Goal: Information Seeking & Learning: Find specific fact

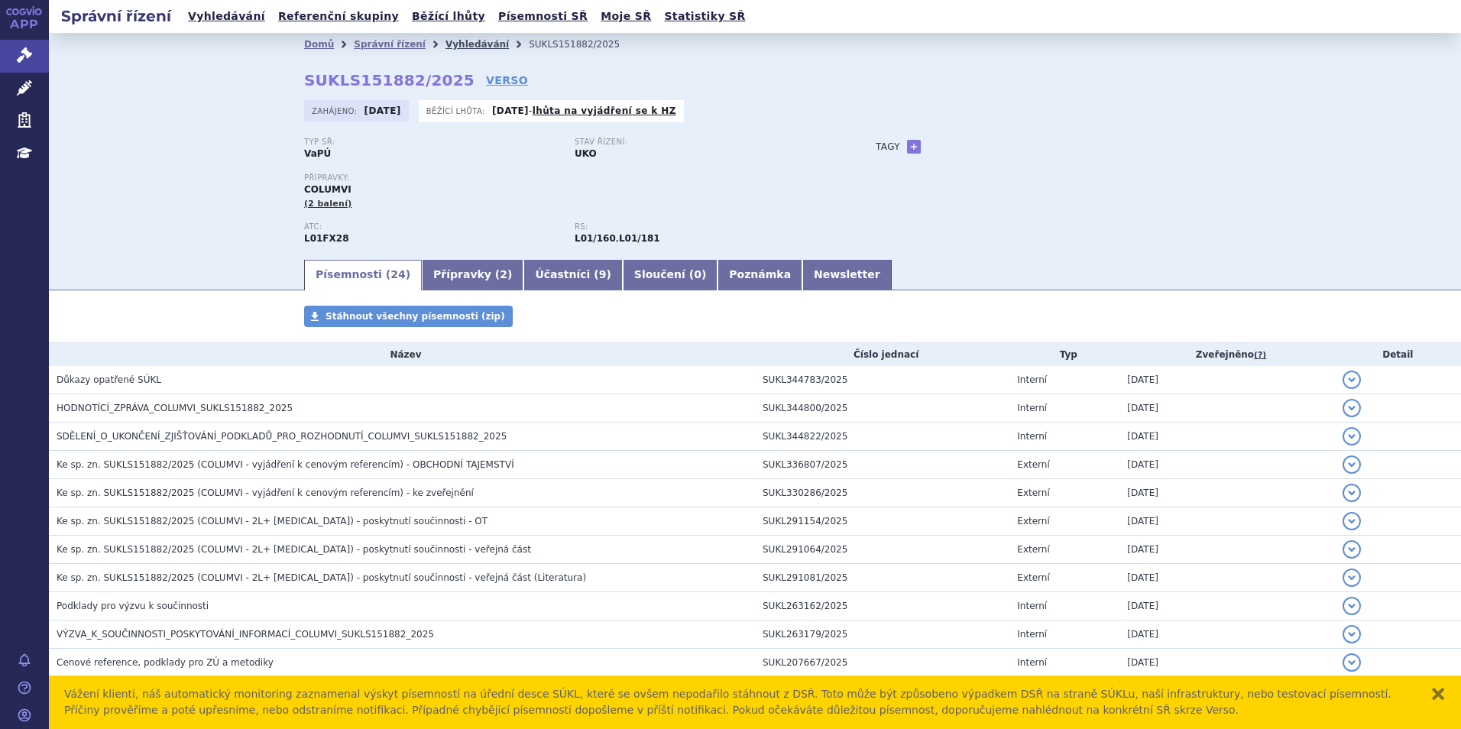
click at [455, 45] on link "Vyhledávání" at bounding box center [477, 44] width 63 height 11
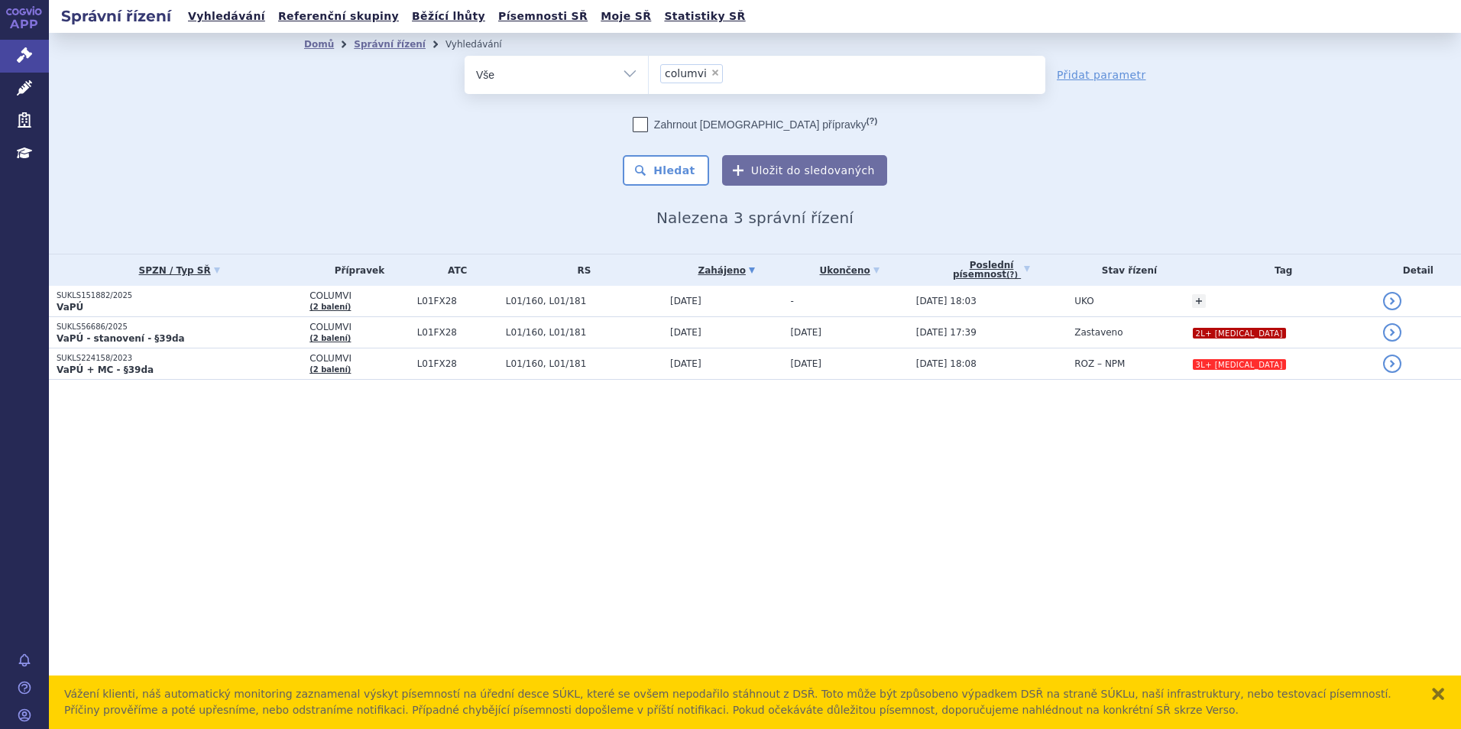
click at [713, 72] on span "×" at bounding box center [715, 72] width 9 height 9
click at [649, 72] on select "columvi" at bounding box center [648, 74] width 1 height 38
select select
click at [711, 72] on ul at bounding box center [847, 72] width 397 height 32
click at [649, 72] on select "columvi" at bounding box center [648, 74] width 1 height 38
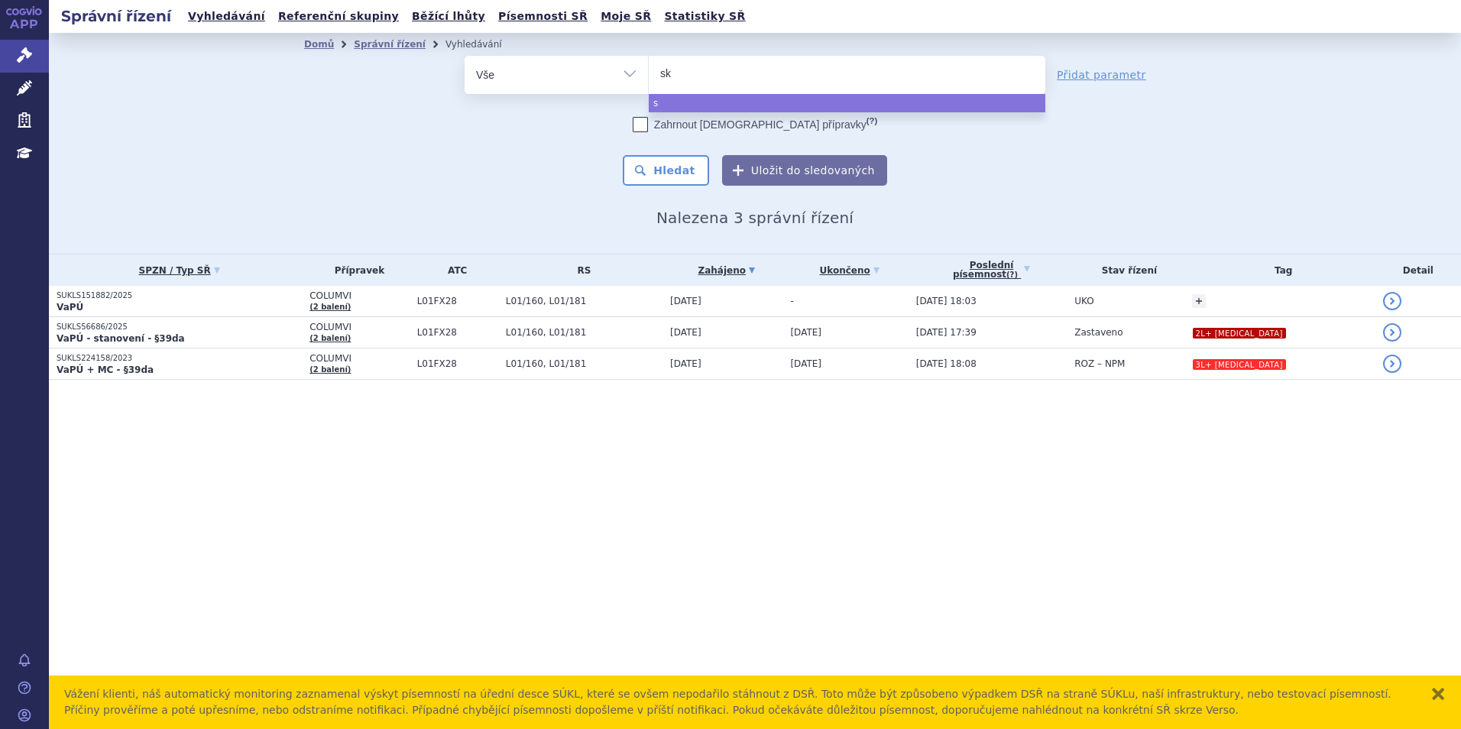
type input "sky"
type input "skycl"
type input "skyclar"
type input "skyclarys"
select select "skyclarys"
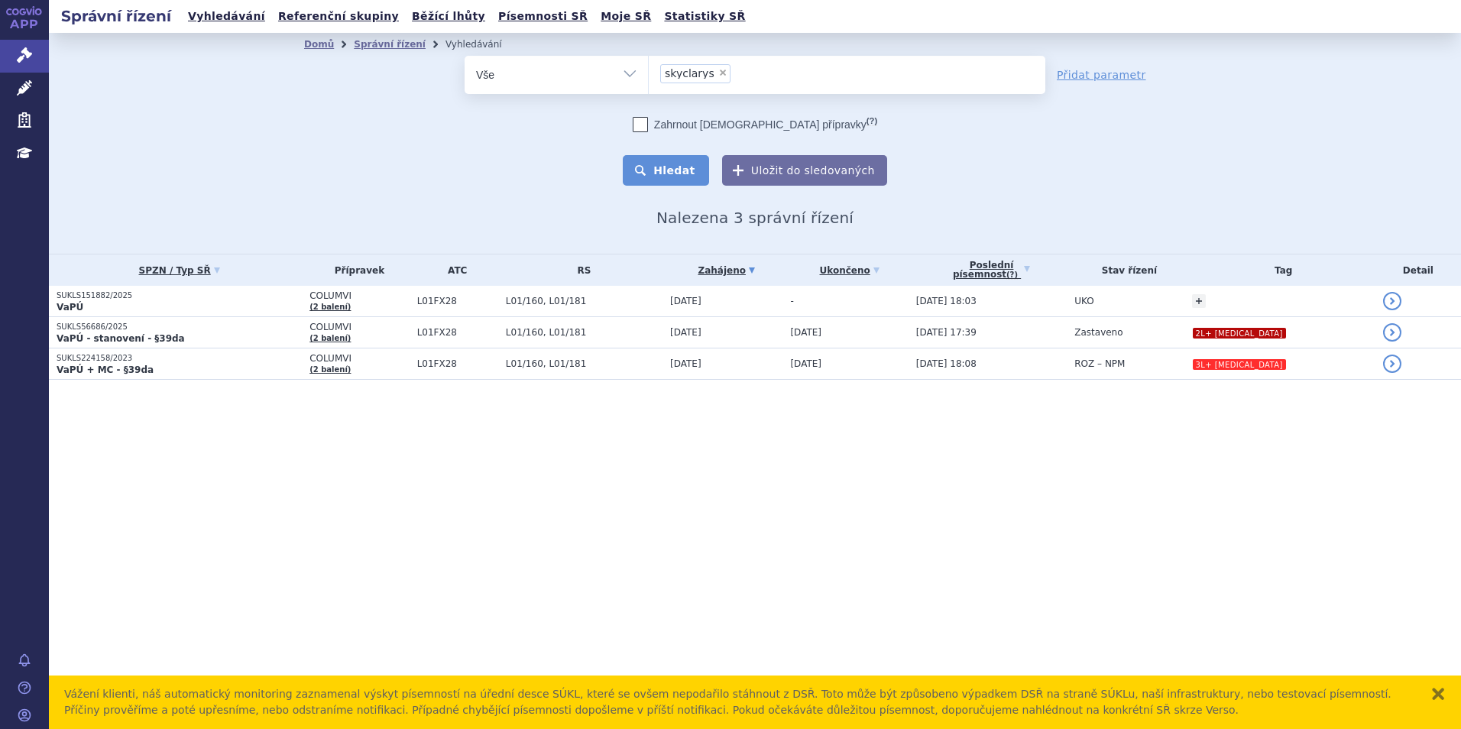
click at [687, 167] on button "Hledat" at bounding box center [666, 170] width 86 height 31
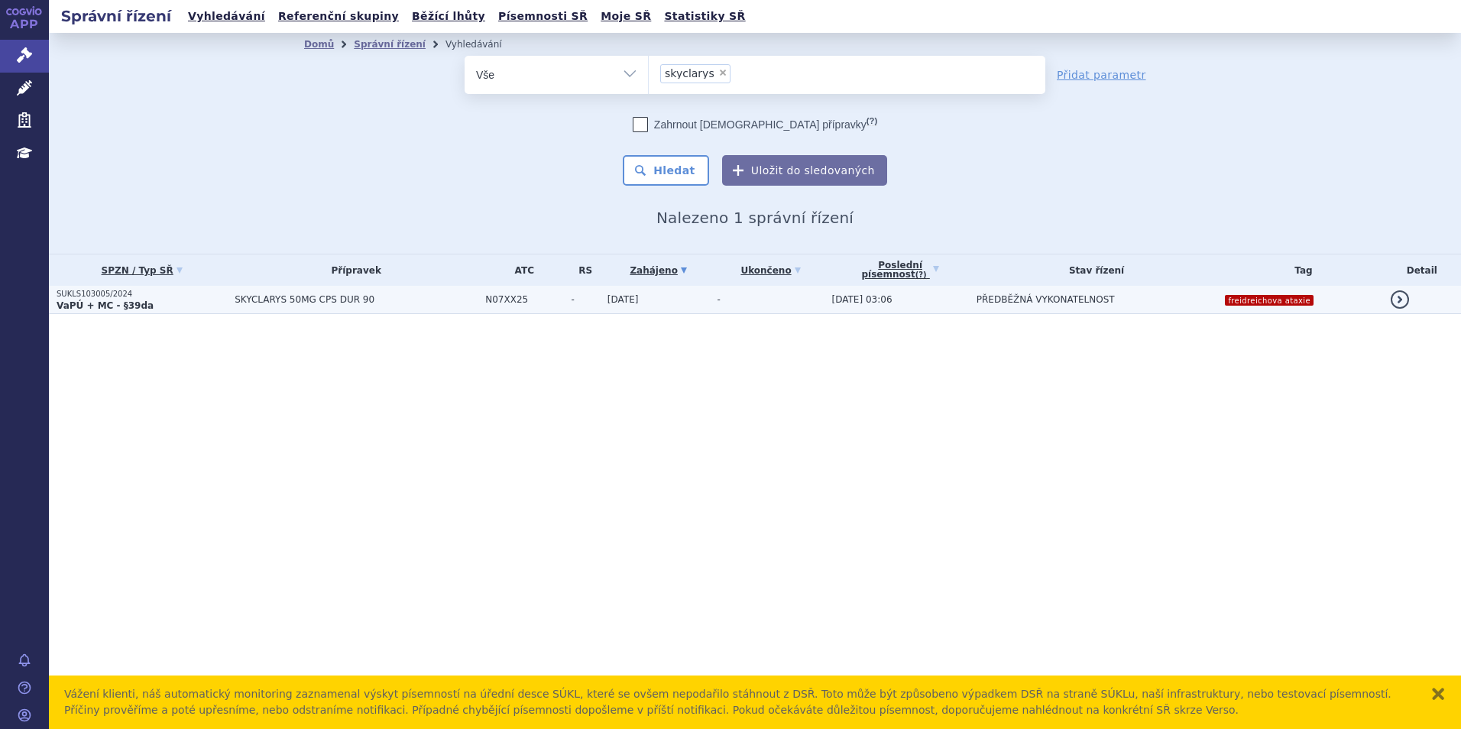
click at [192, 308] on p "VaPÚ + MC - §39da" at bounding box center [142, 306] width 170 height 12
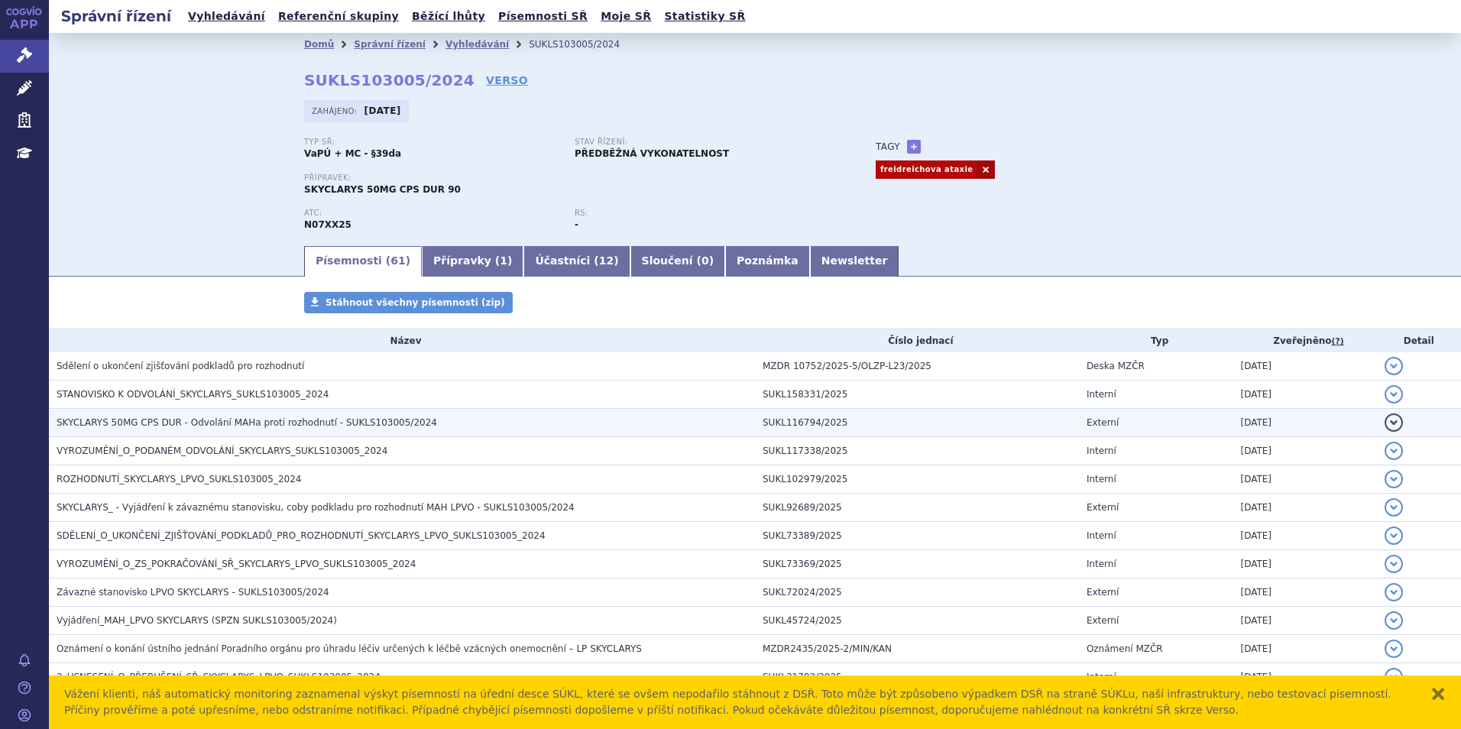
click at [170, 427] on span "SKYCLARYS 50MG CPS DUR - Odvolání MAHa proti rozhodnutí - SUKLS103005/2024" at bounding box center [247, 422] width 381 height 11
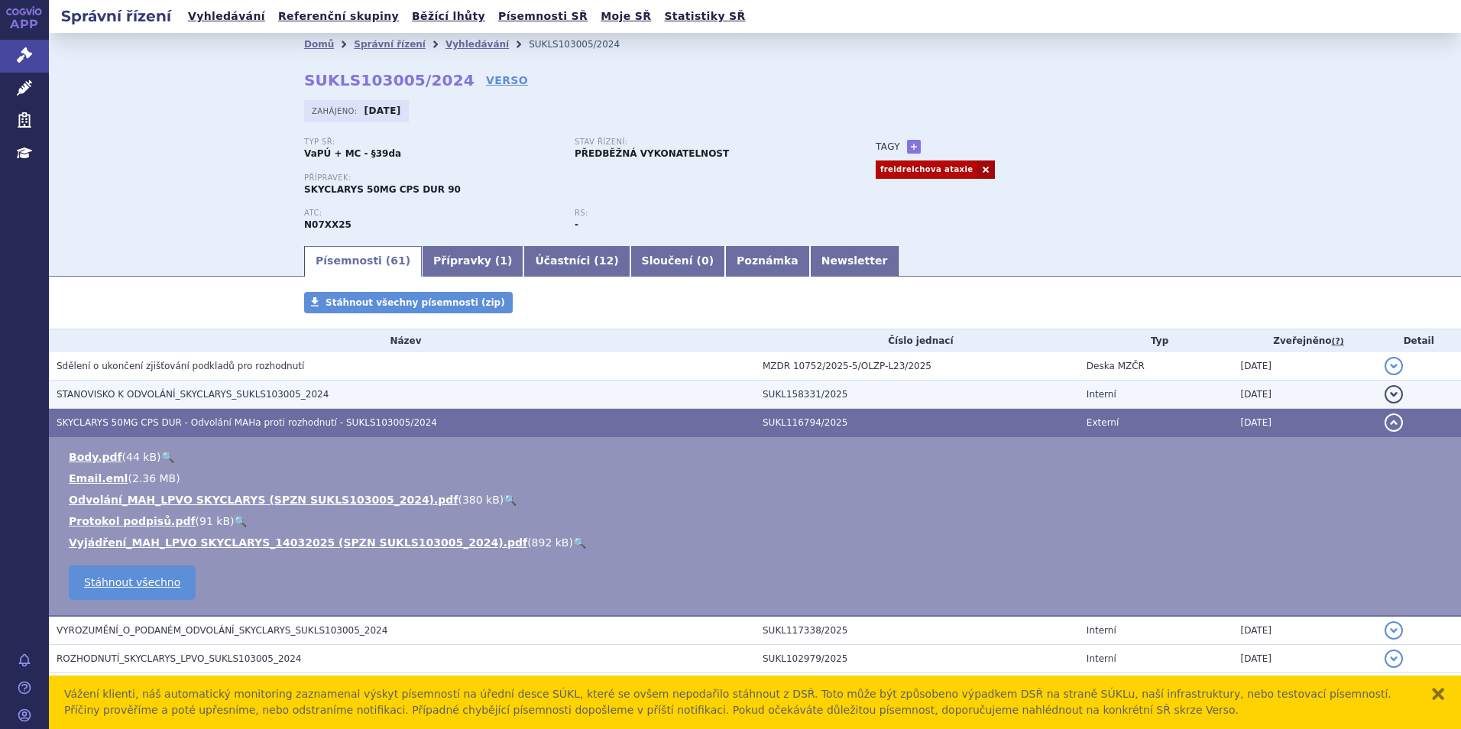
click at [177, 389] on span "STANOVISKO K ODVOLÁNÍ_SKYCLARYS_SUKLS103005_2024" at bounding box center [193, 394] width 272 height 11
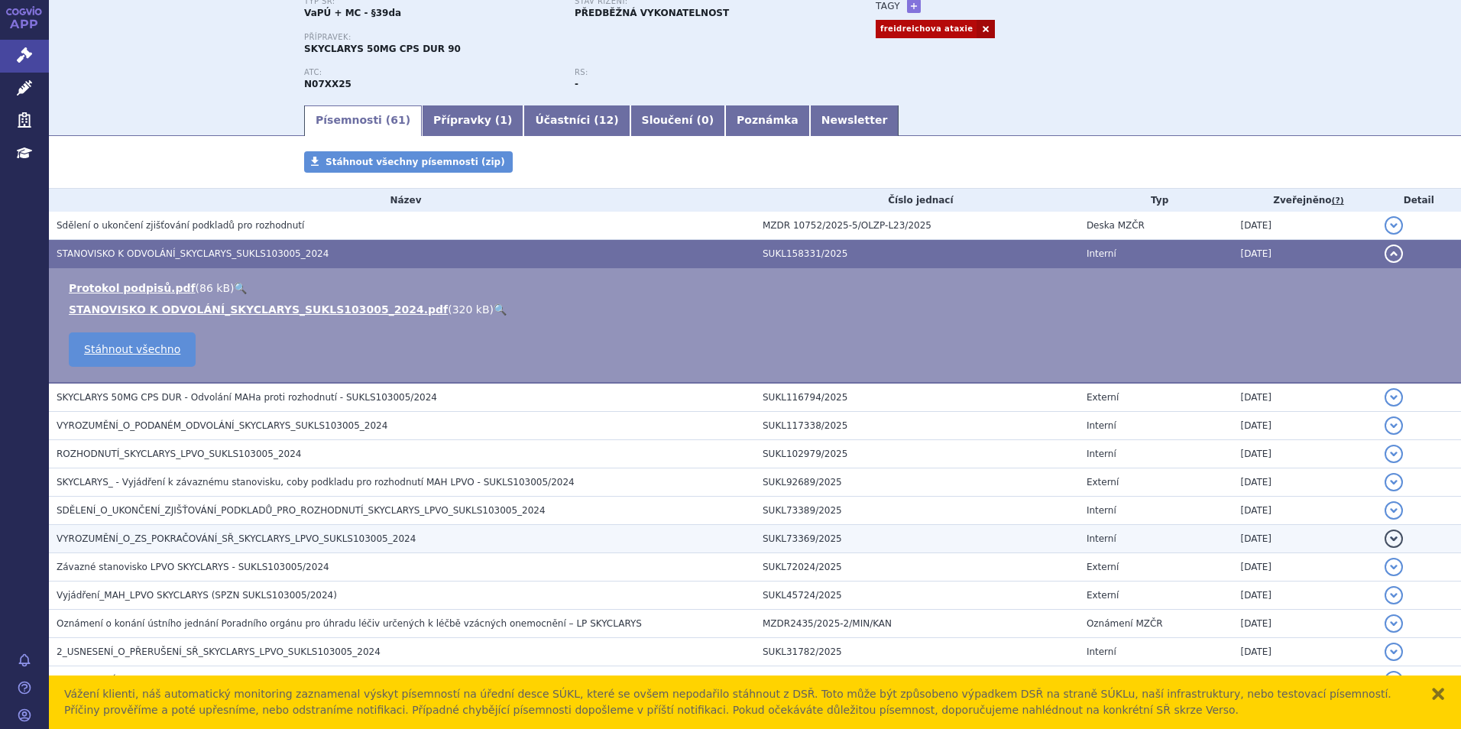
scroll to position [153, 0]
